Goal: Navigation & Orientation: Find specific page/section

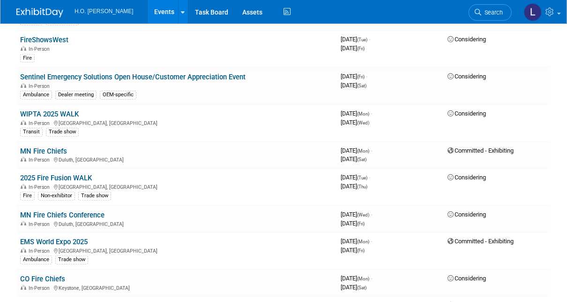
scroll to position [413, 0]
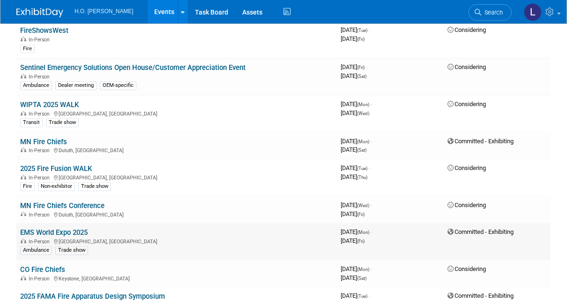
click at [63, 228] on link "EMS World Expo 2025" at bounding box center [54, 232] width 68 height 8
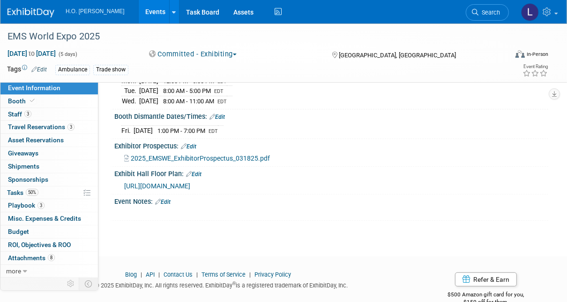
scroll to position [188, 0]
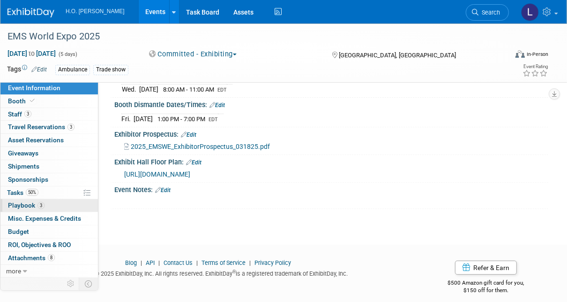
click at [29, 204] on span "Playbook 3" at bounding box center [26, 205] width 37 height 8
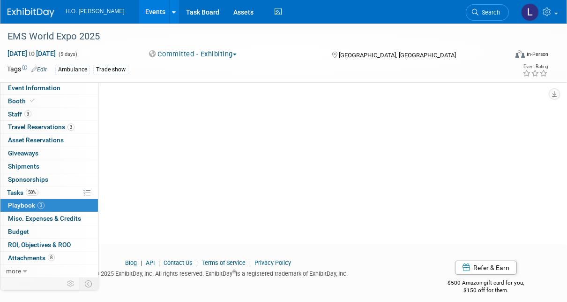
scroll to position [0, 0]
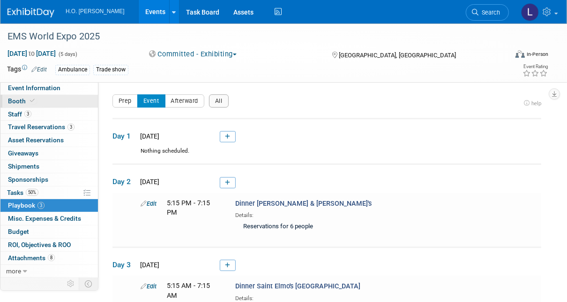
click at [23, 100] on span "Booth" at bounding box center [22, 101] width 29 height 8
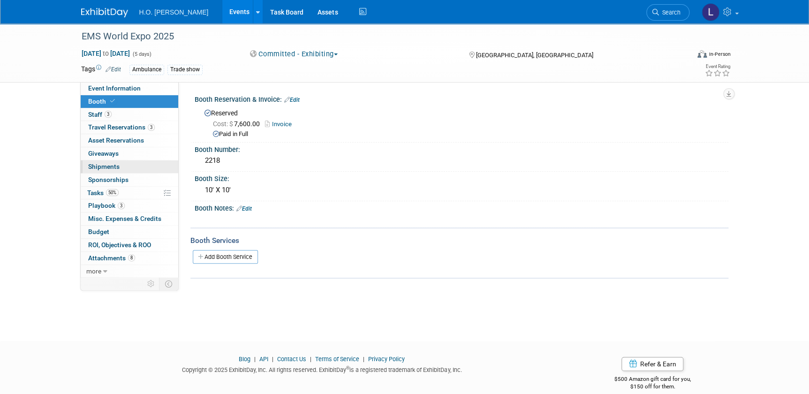
click at [111, 166] on span "Shipments 0" at bounding box center [103, 167] width 31 height 8
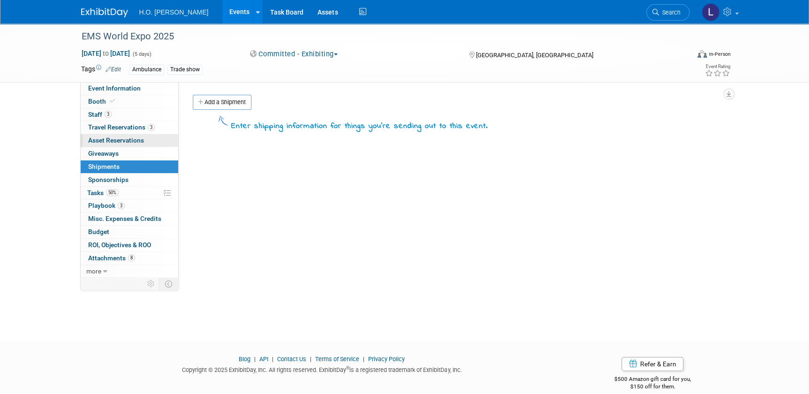
drag, startPoint x: 139, startPoint y: 140, endPoint x: 150, endPoint y: 141, distance: 10.4
click at [139, 140] on span "Asset Reservations 0" at bounding box center [116, 140] width 56 height 8
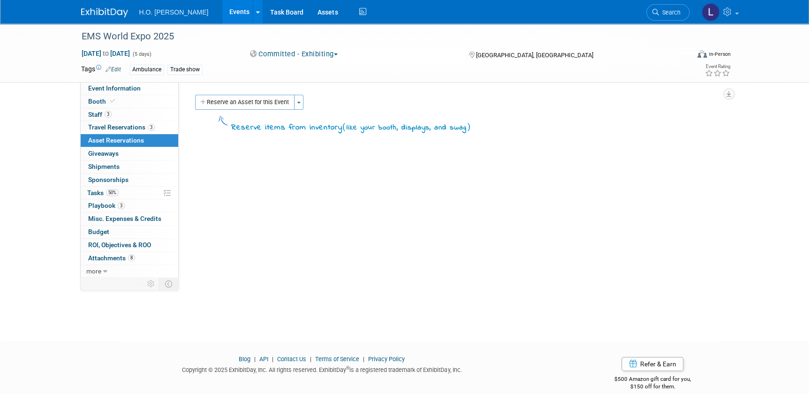
click at [111, 139] on span "Asset Reservations 0" at bounding box center [116, 140] width 56 height 8
click at [310, 13] on link "Assets" at bounding box center [327, 11] width 34 height 23
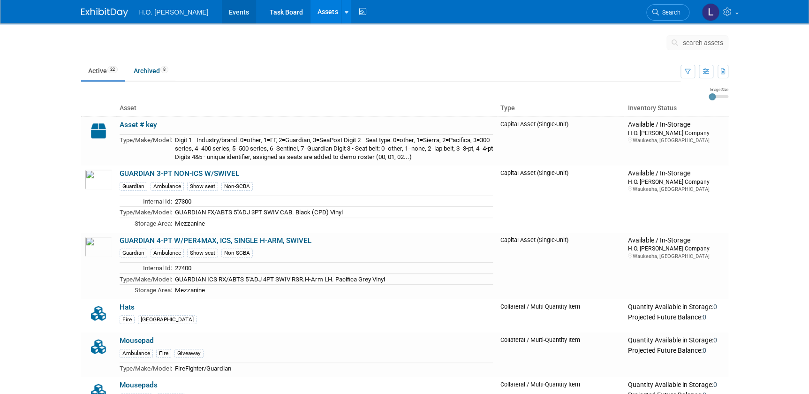
click at [222, 10] on link "Events" at bounding box center [239, 11] width 34 height 23
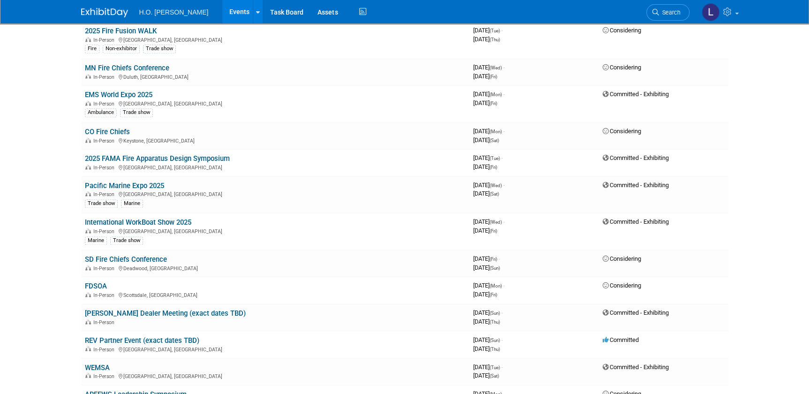
scroll to position [554, 0]
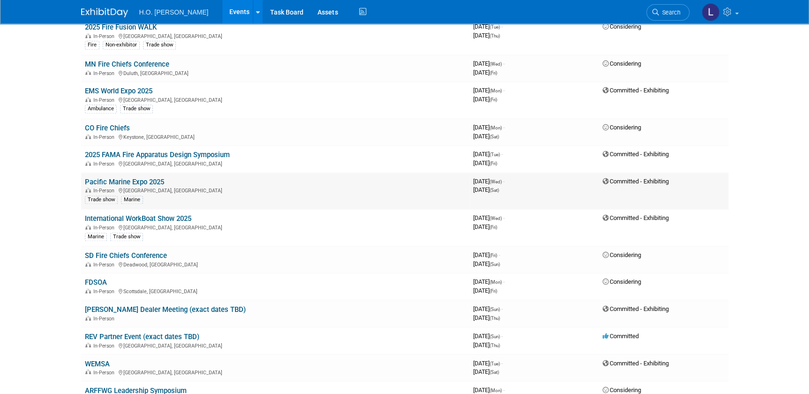
click at [119, 179] on link "Pacific Marine Expo 2025" at bounding box center [124, 182] width 79 height 8
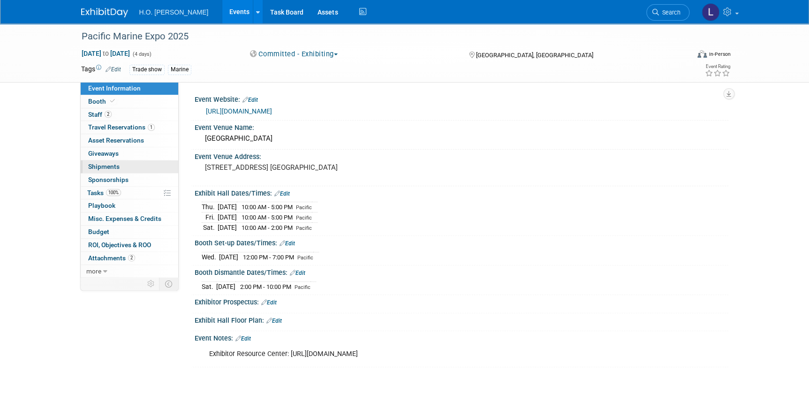
click at [118, 167] on span "Shipments 0" at bounding box center [103, 167] width 31 height 8
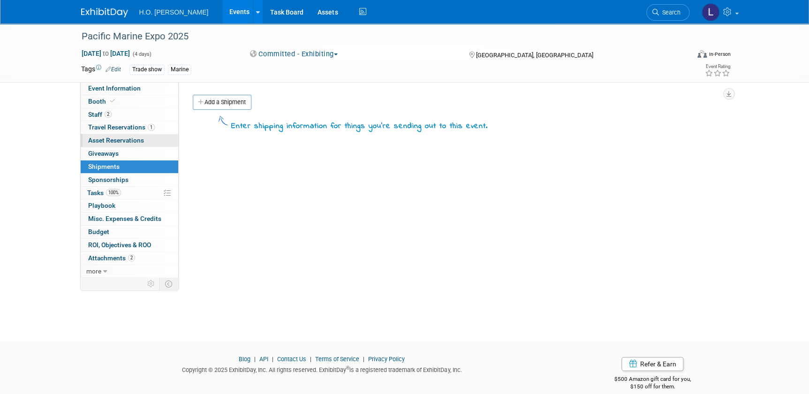
click at [107, 140] on span "Asset Reservations 0" at bounding box center [116, 140] width 56 height 8
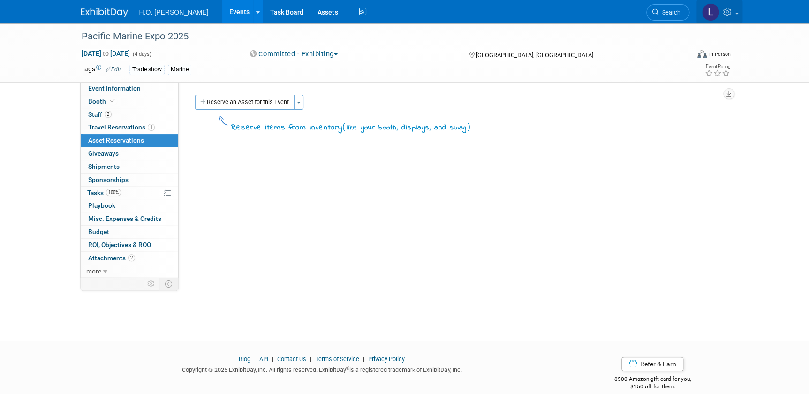
click at [707, 12] on img at bounding box center [711, 12] width 18 height 18
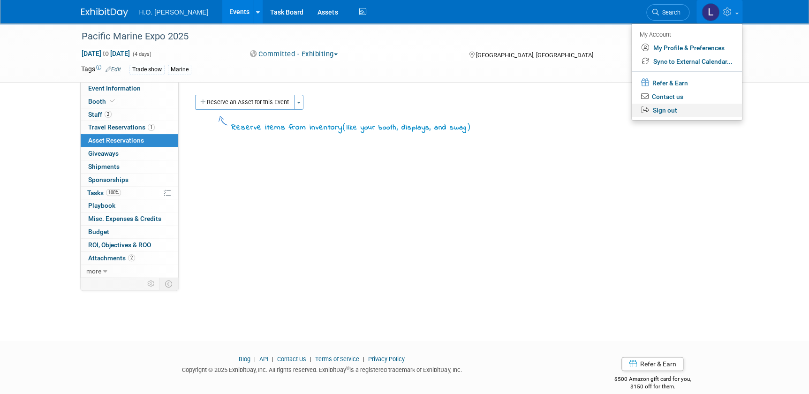
click at [670, 111] on link "Sign out" at bounding box center [687, 111] width 110 height 14
